Goal: Transaction & Acquisition: Purchase product/service

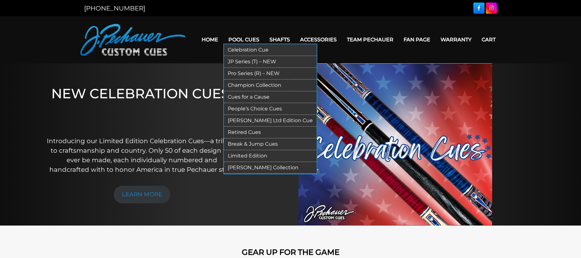
click at [243, 72] on link "Pro Series (R) – NEW" at bounding box center [270, 74] width 93 height 12
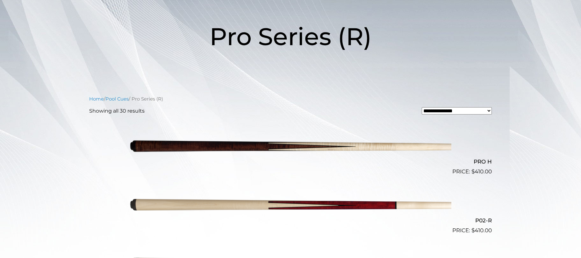
scroll to position [86, 0]
click at [202, 149] on img at bounding box center [291, 147] width 322 height 54
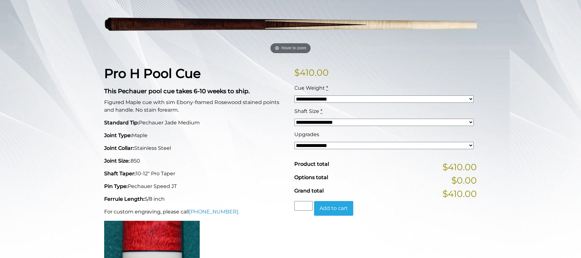
scroll to position [104, 0]
click at [470, 123] on select "**********" at bounding box center [383, 122] width 179 height 7
click at [228, 123] on p "Standard Tip: Pechauer Jade Medium" at bounding box center [195, 123] width 183 height 8
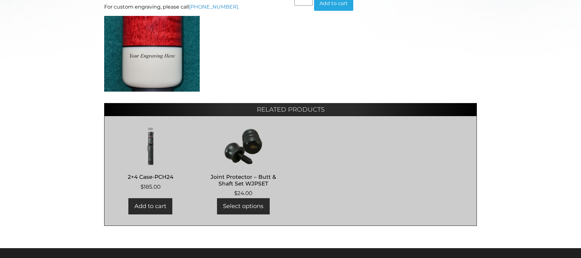
scroll to position [0, 0]
